Goal: Find specific page/section: Find specific page/section

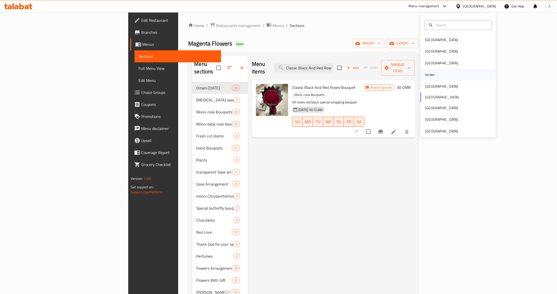
click at [439, 74] on div "Jordan" at bounding box center [457, 75] width 75 height 12
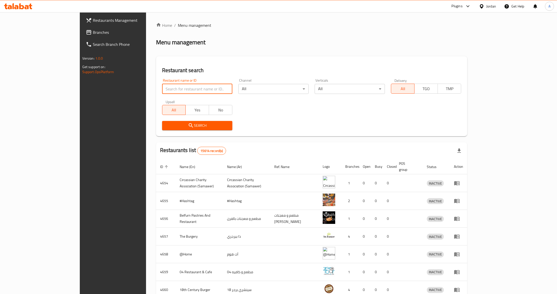
click at [162, 89] on input "search" at bounding box center [197, 89] width 70 height 10
paste input "780069"
type input "780069"
click at [93, 33] on span "Branches" at bounding box center [131, 32] width 76 height 6
